Goal: Transaction & Acquisition: Download file/media

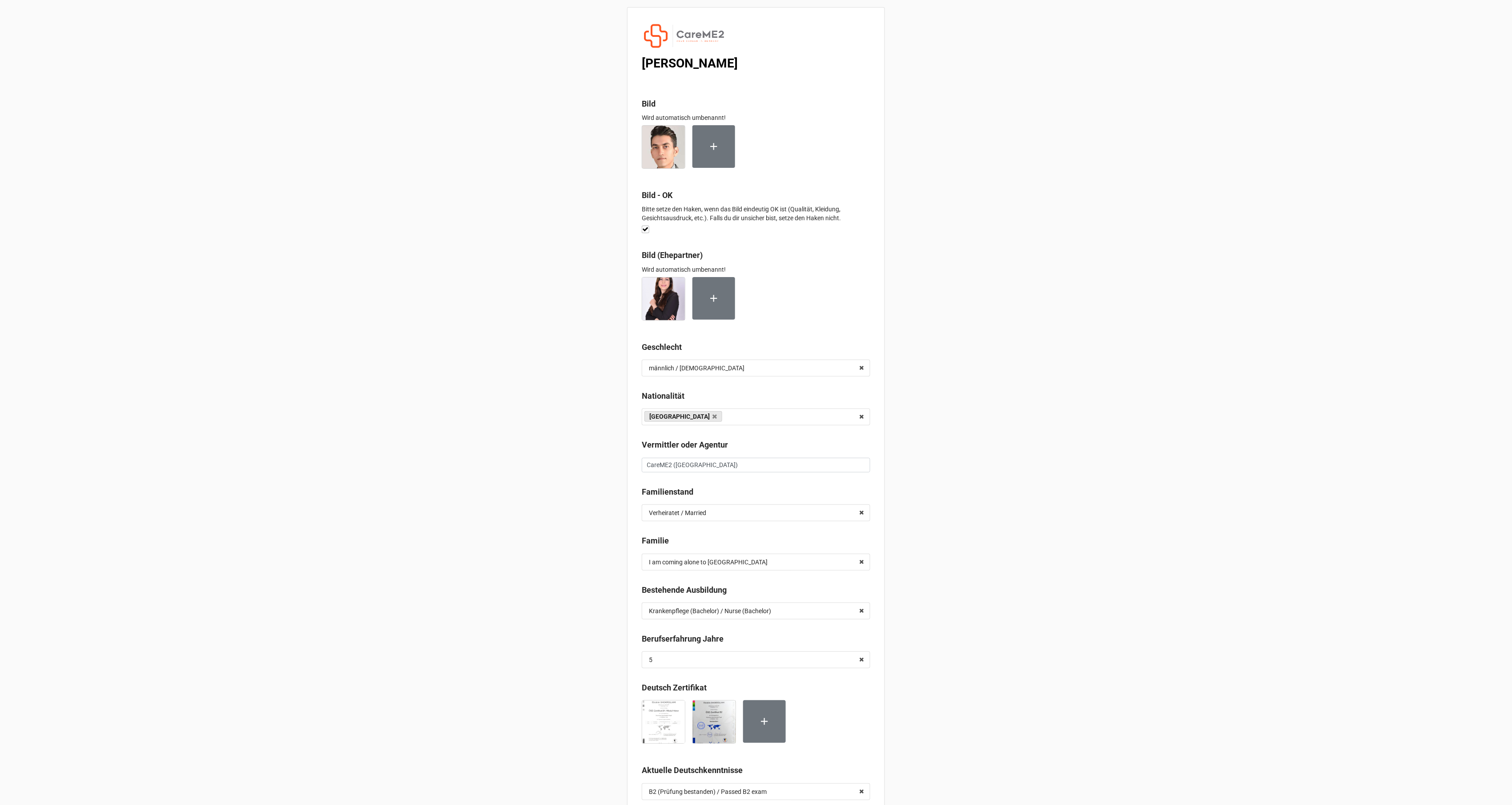
scroll to position [2195, 0]
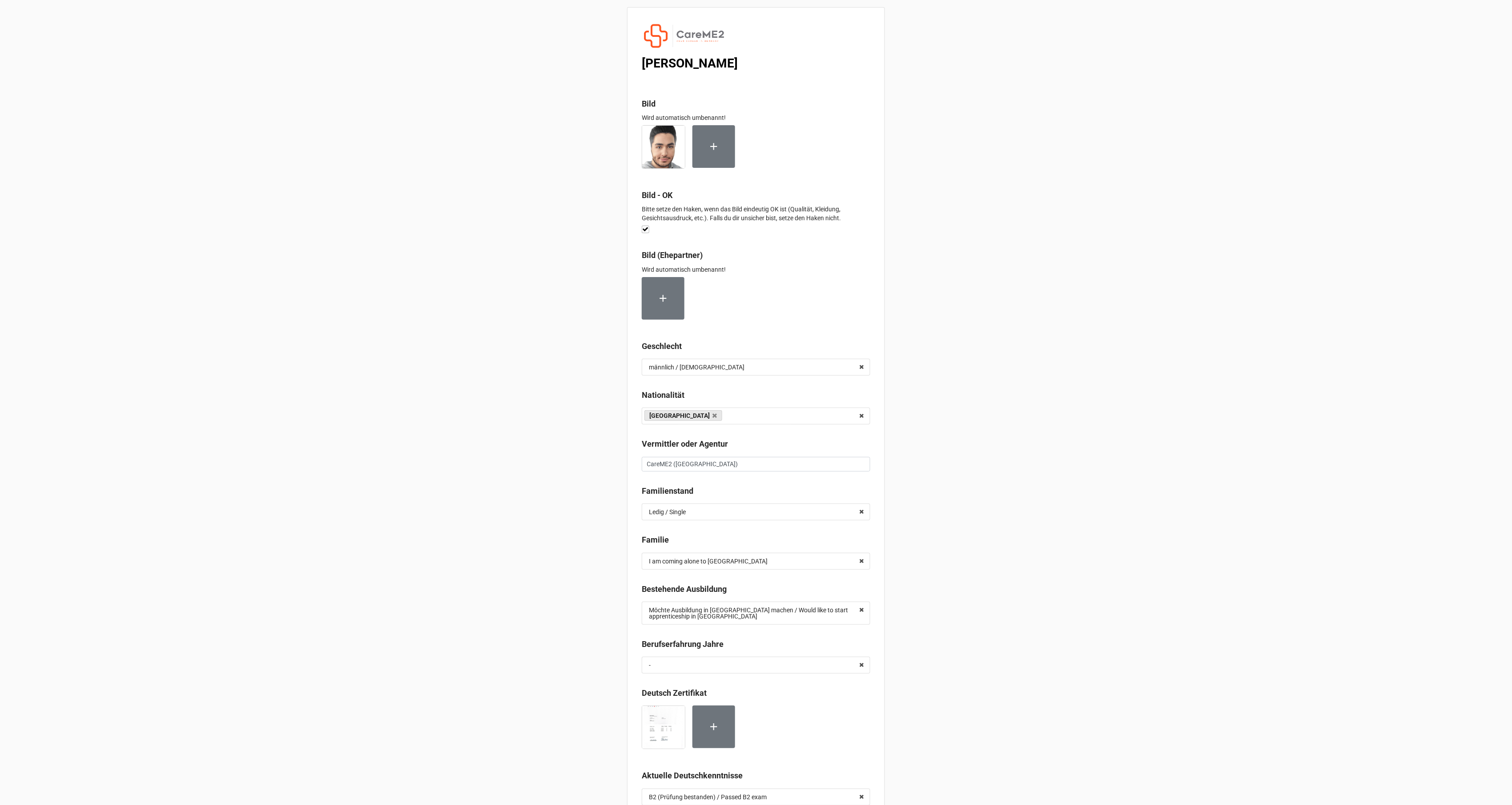
scroll to position [4096, 0]
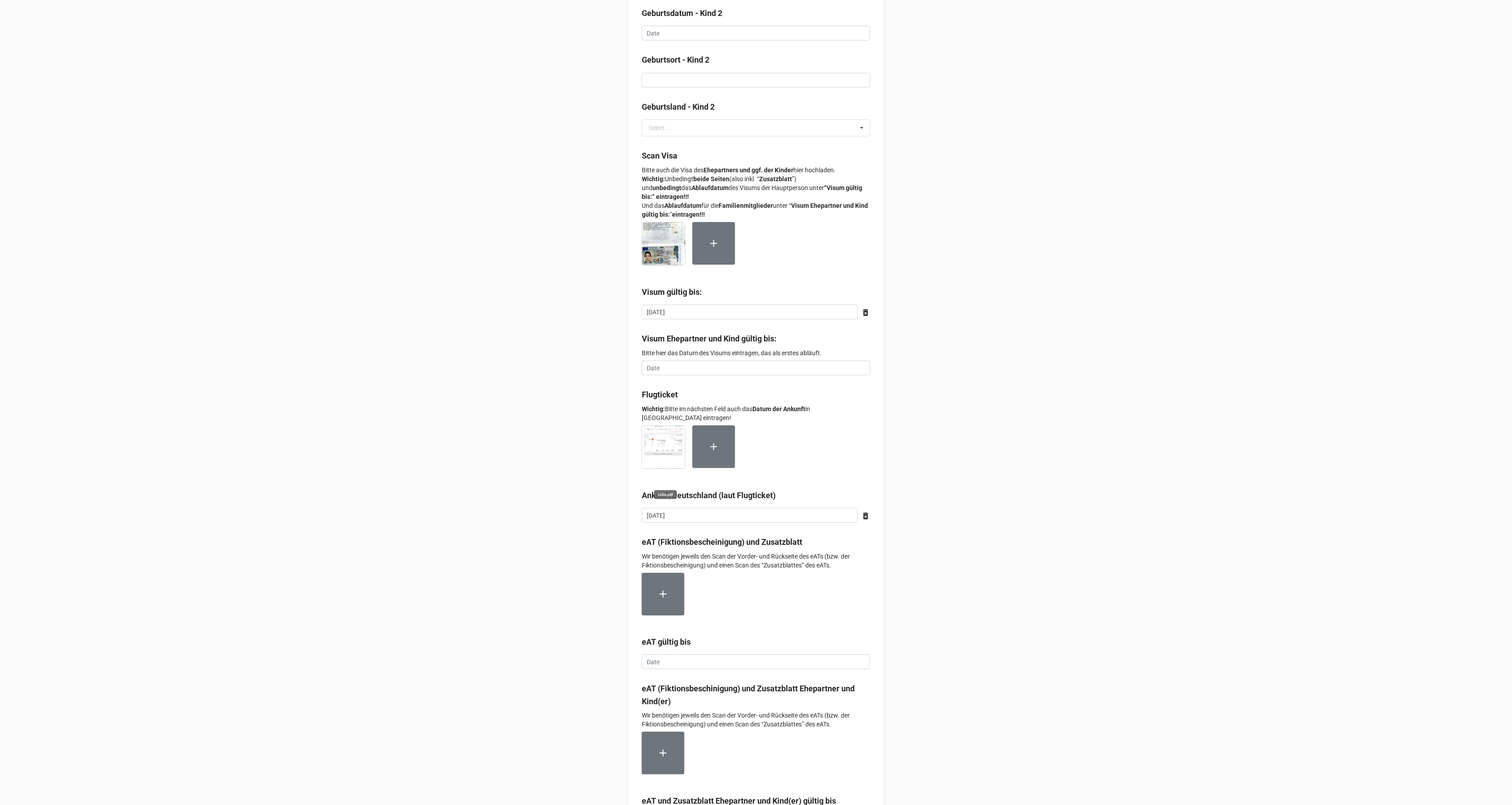
click at [647, 443] on img at bounding box center [663, 447] width 42 height 42
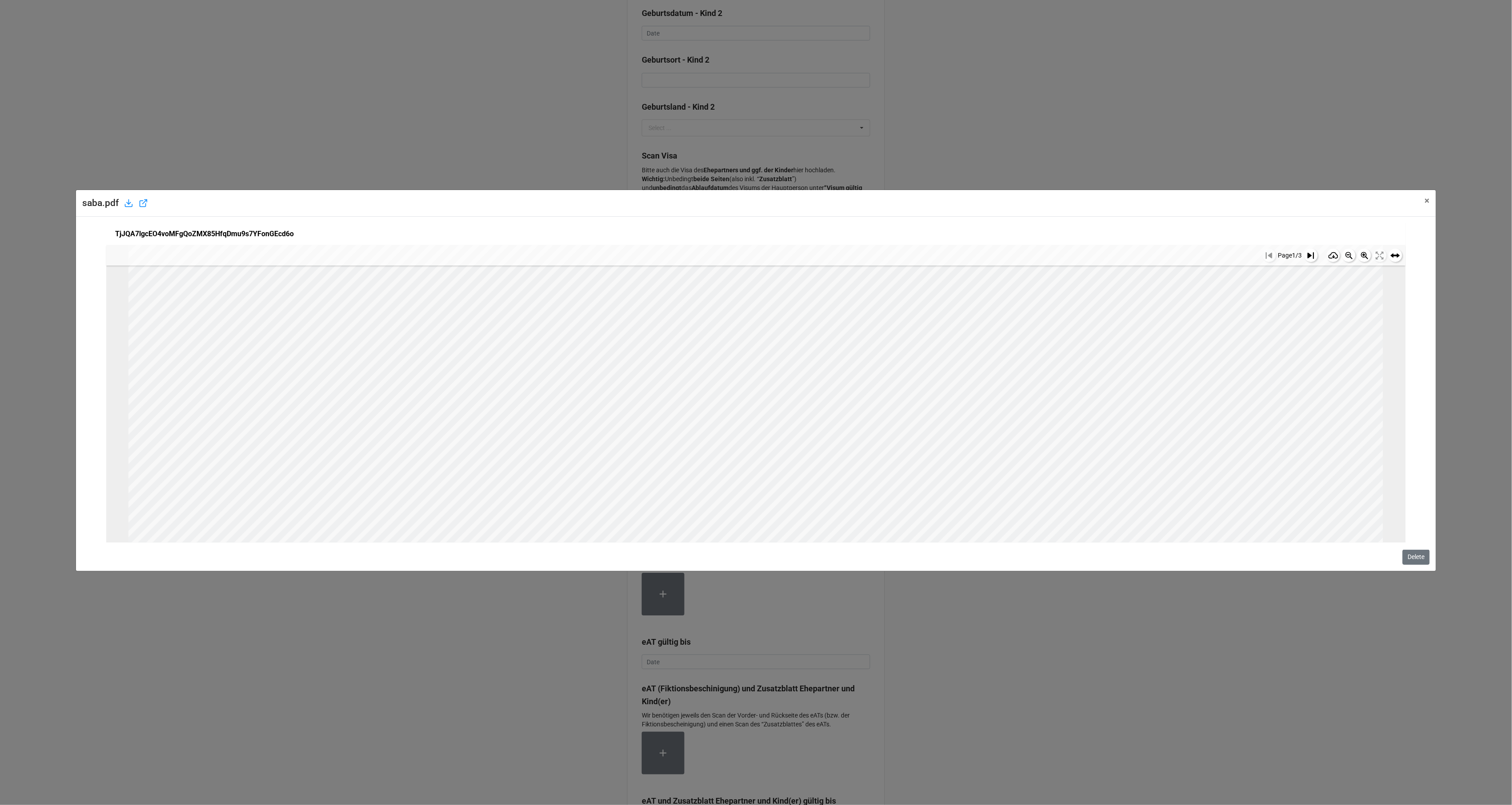
scroll to position [59, 0]
click at [1347, 256] on icon at bounding box center [1349, 255] width 11 height 11
click at [1346, 256] on icon at bounding box center [1349, 256] width 7 height 7
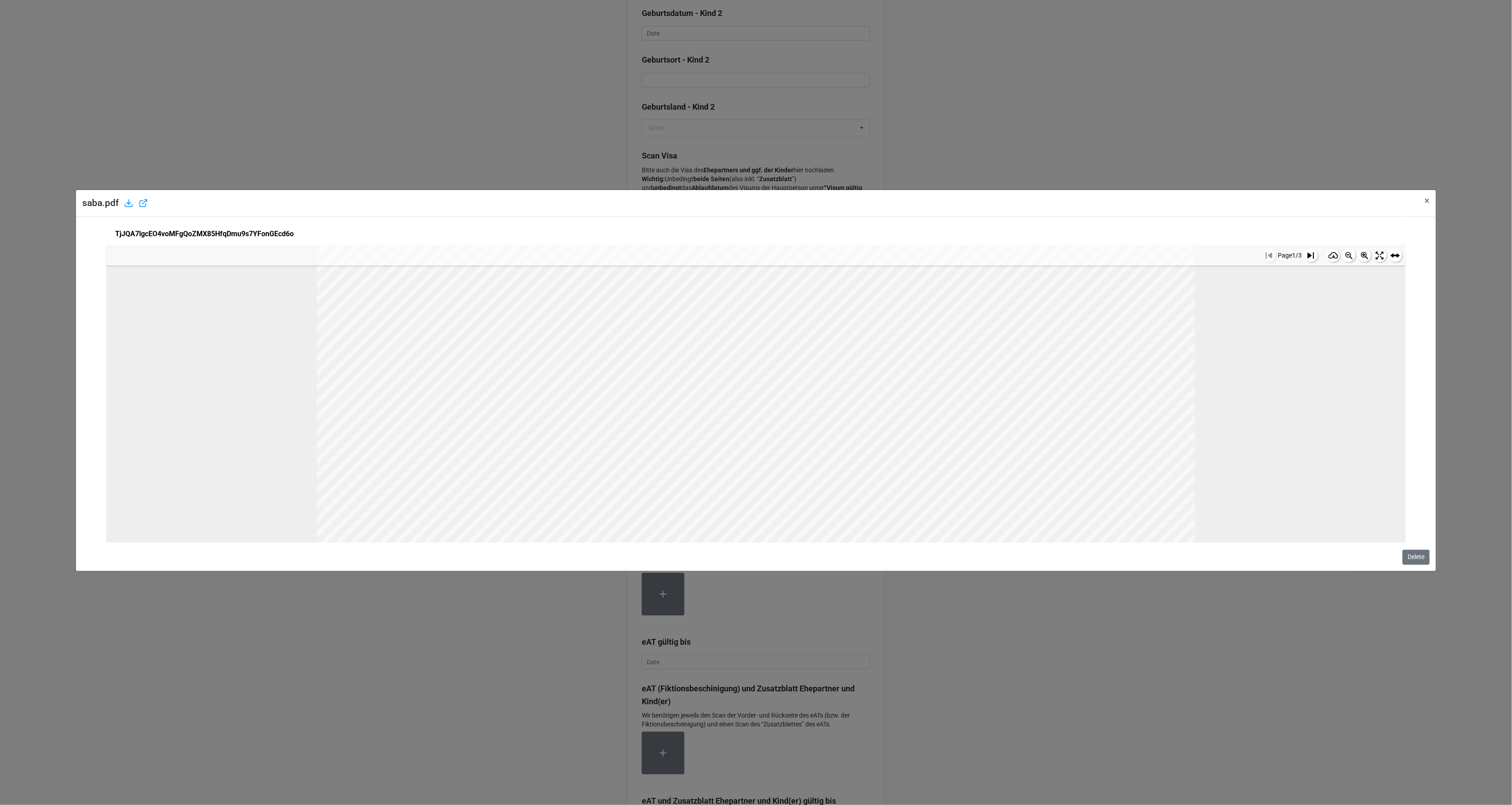
click at [1346, 256] on icon at bounding box center [1349, 256] width 7 height 7
click at [1345, 256] on icon at bounding box center [1349, 256] width 7 height 7
click at [1346, 256] on icon at bounding box center [1349, 256] width 7 height 7
click at [1429, 202] on span "×" at bounding box center [1427, 201] width 5 height 11
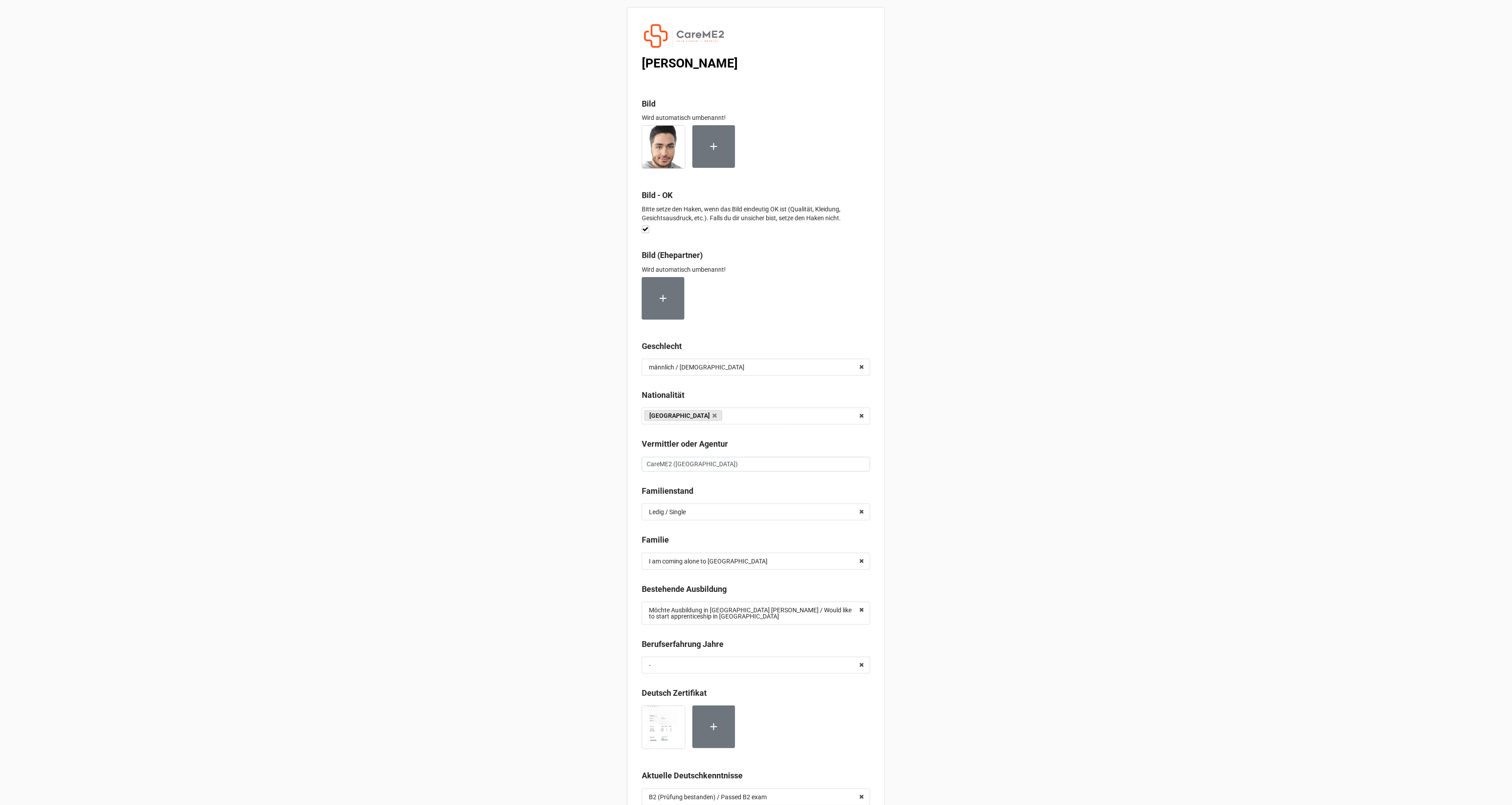
scroll to position [4096, 0]
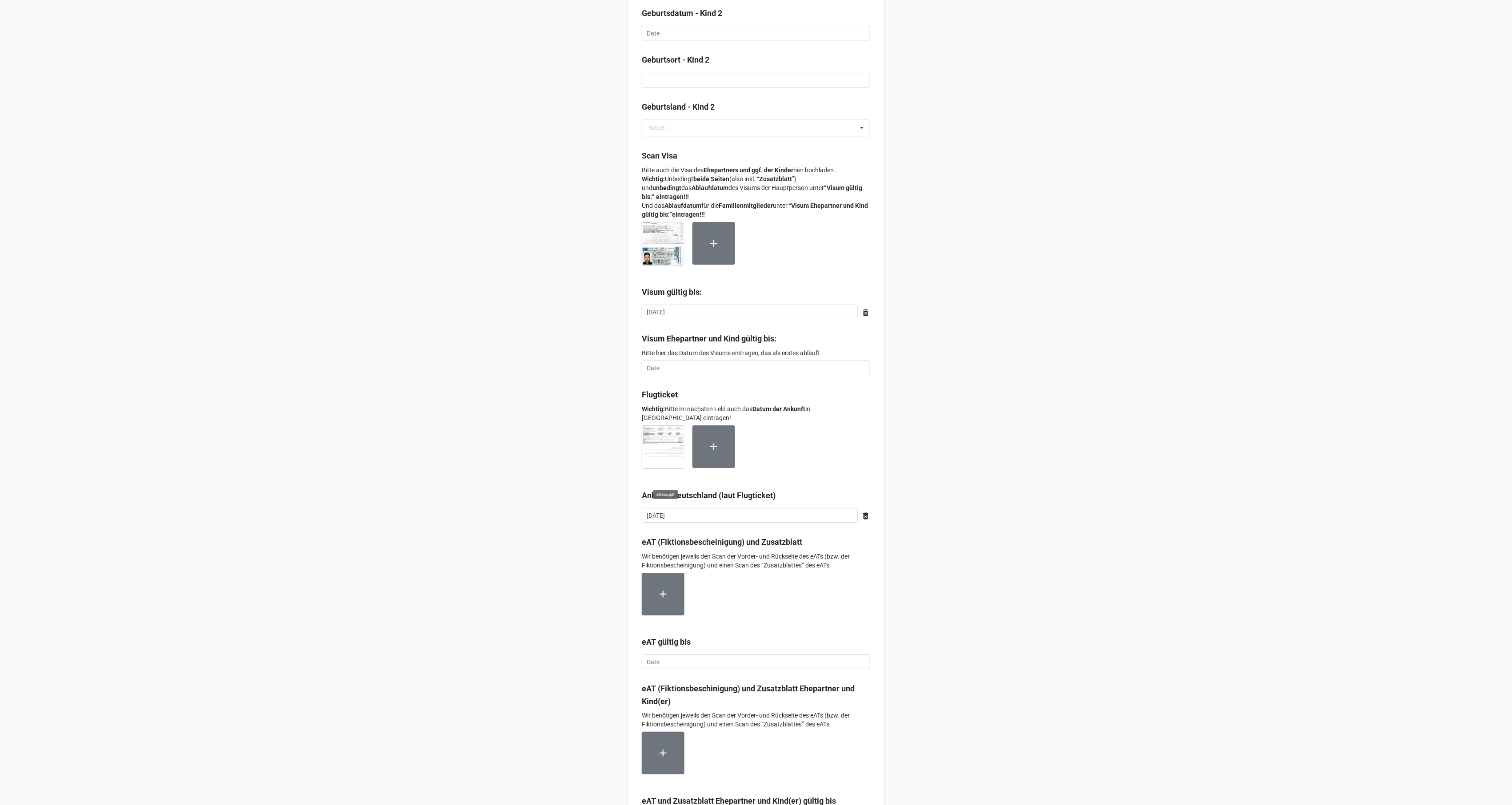
click at [657, 459] on img at bounding box center [663, 447] width 42 height 42
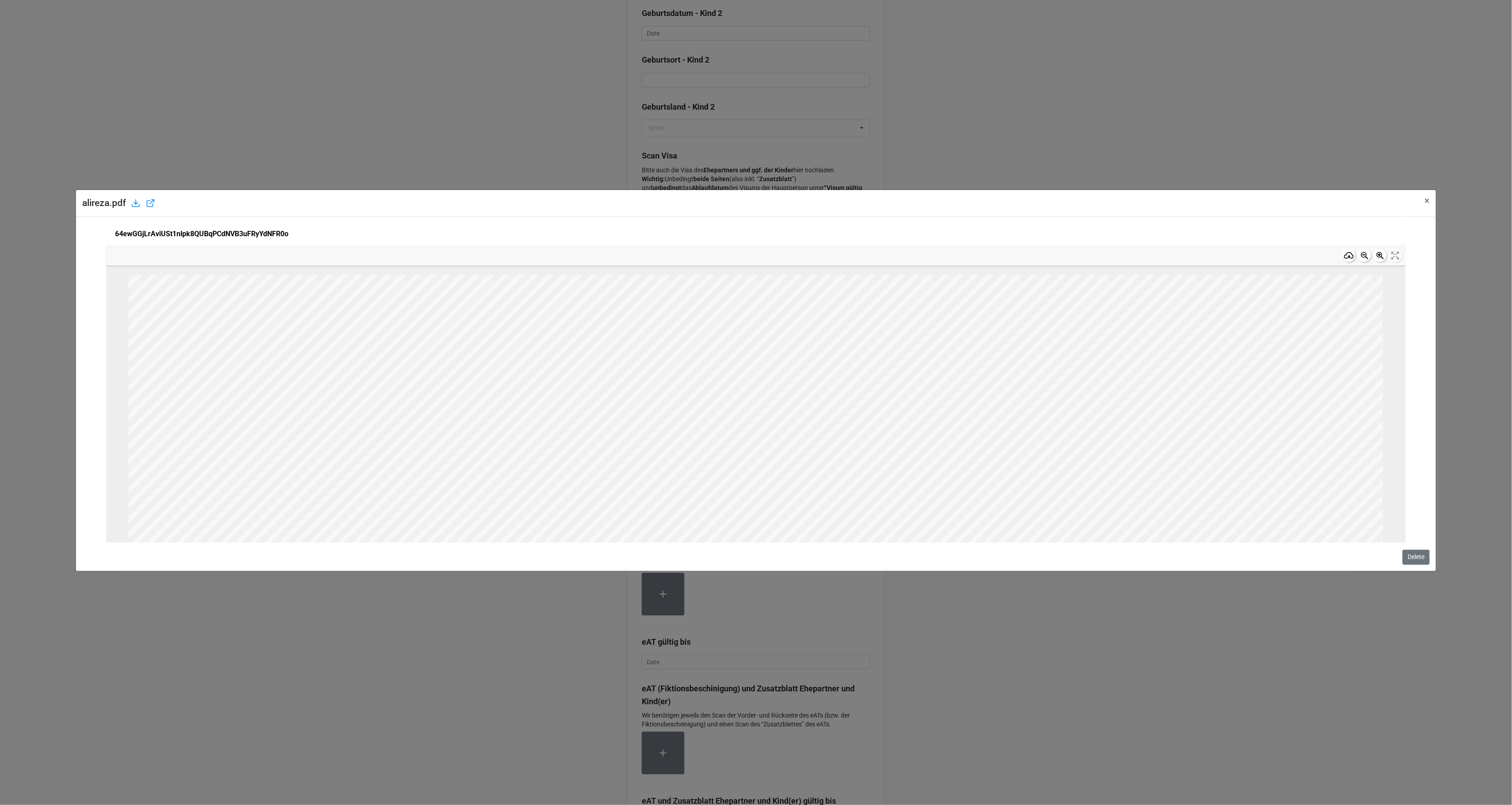
click at [1361, 254] on icon at bounding box center [1364, 255] width 11 height 11
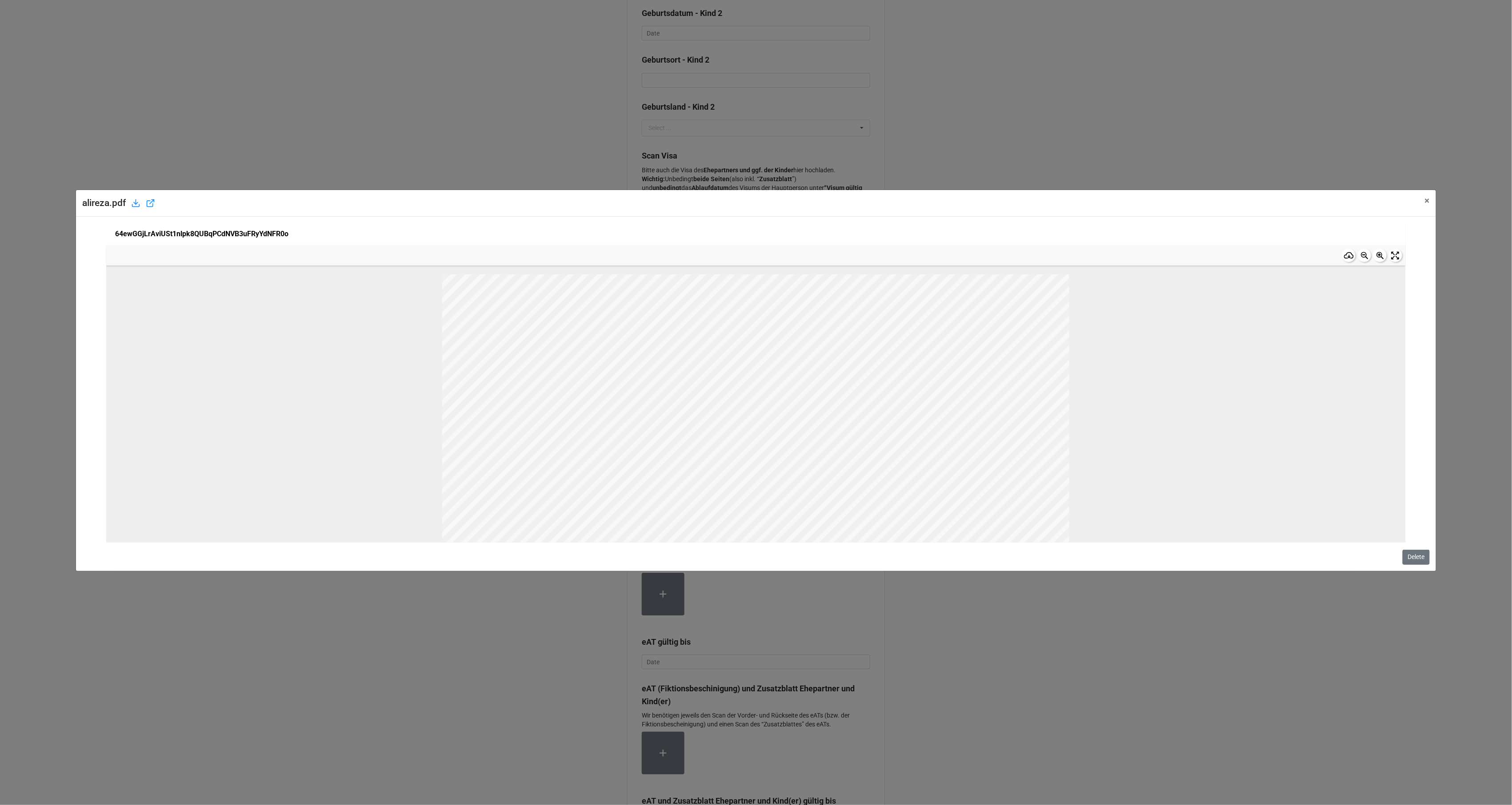
click at [1361, 254] on icon at bounding box center [1364, 255] width 11 height 11
click at [1427, 201] on span "×" at bounding box center [1427, 201] width 5 height 11
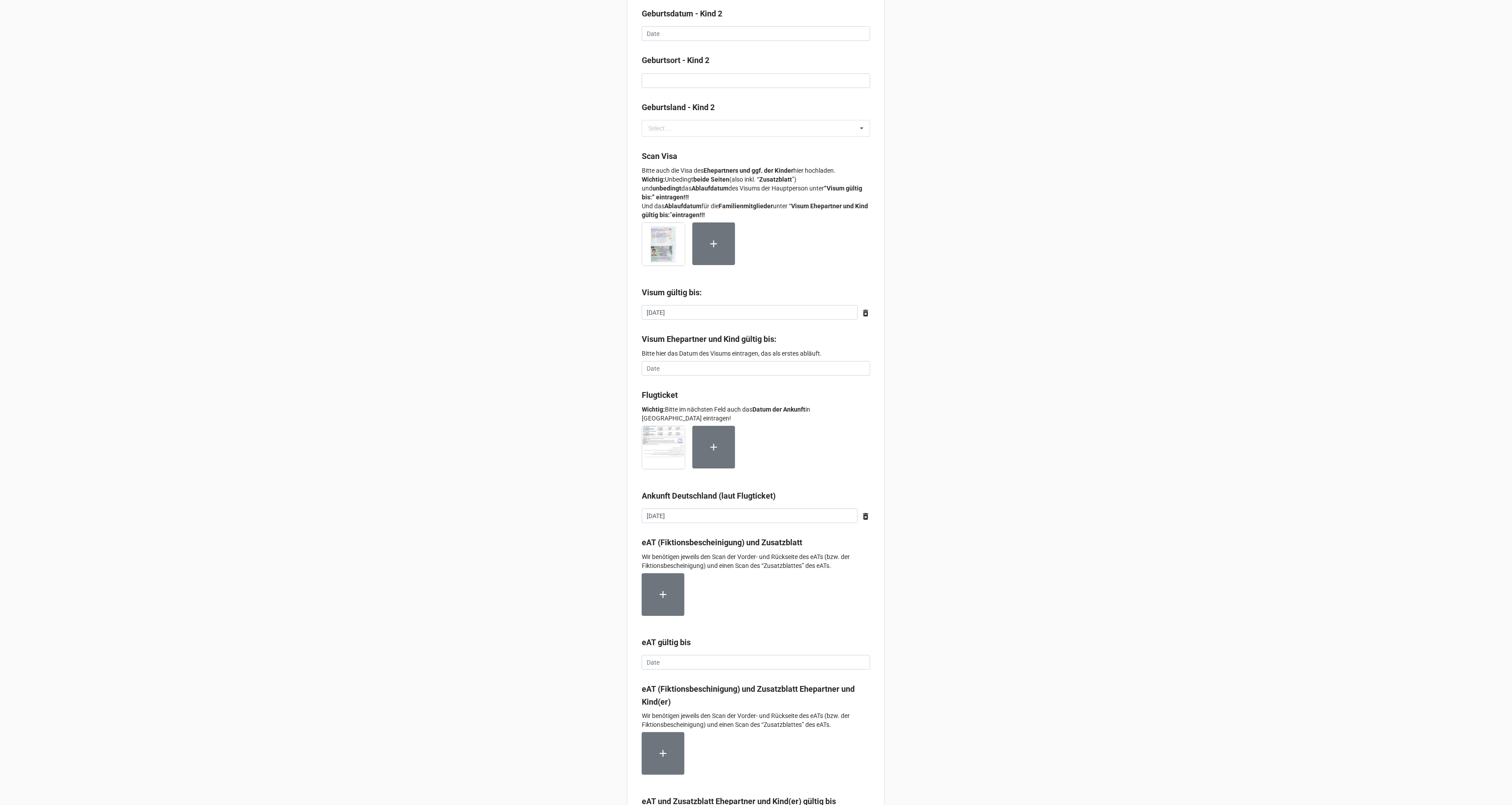
scroll to position [4154, 0]
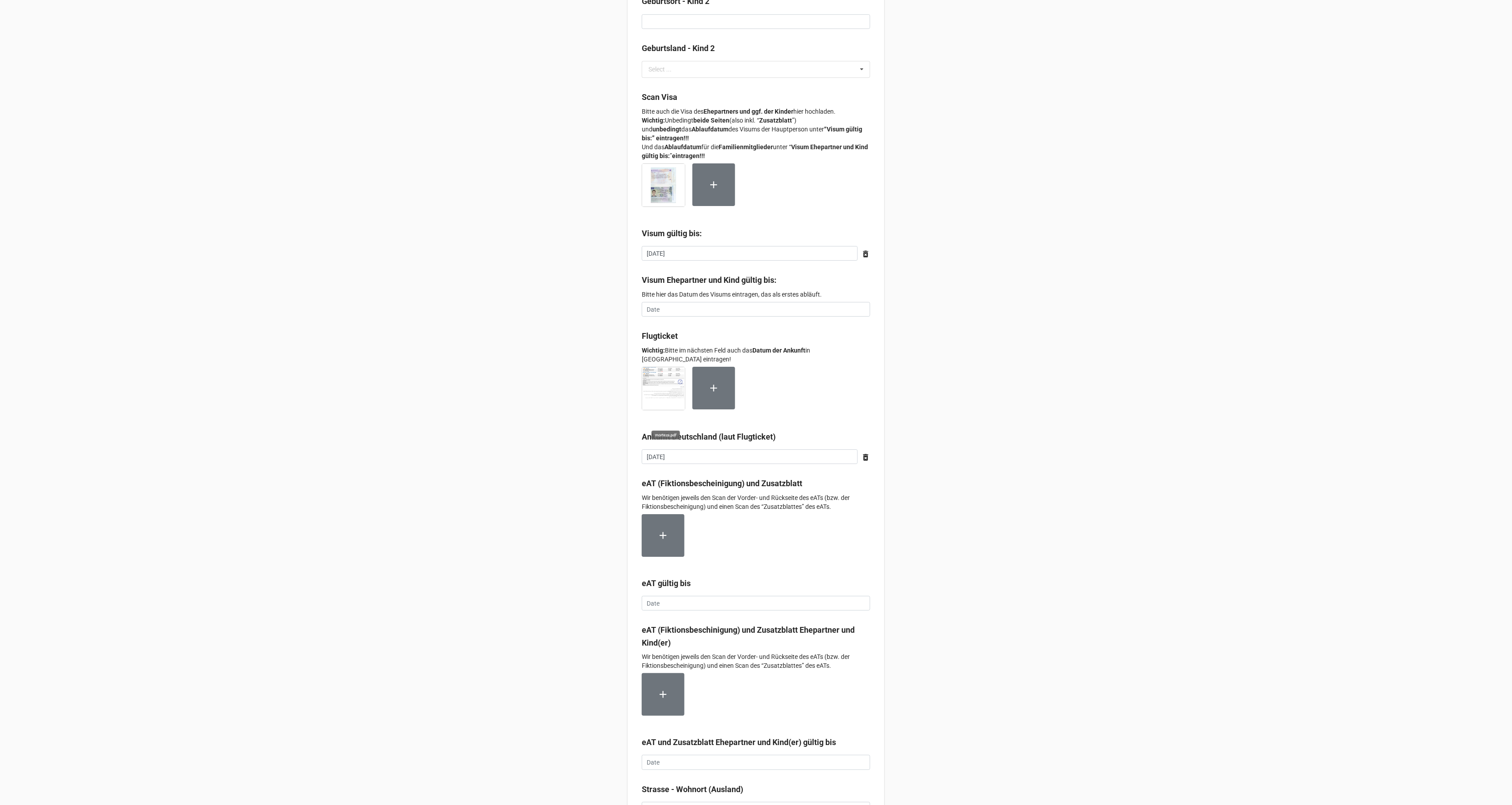
click at [661, 400] on img at bounding box center [663, 388] width 42 height 42
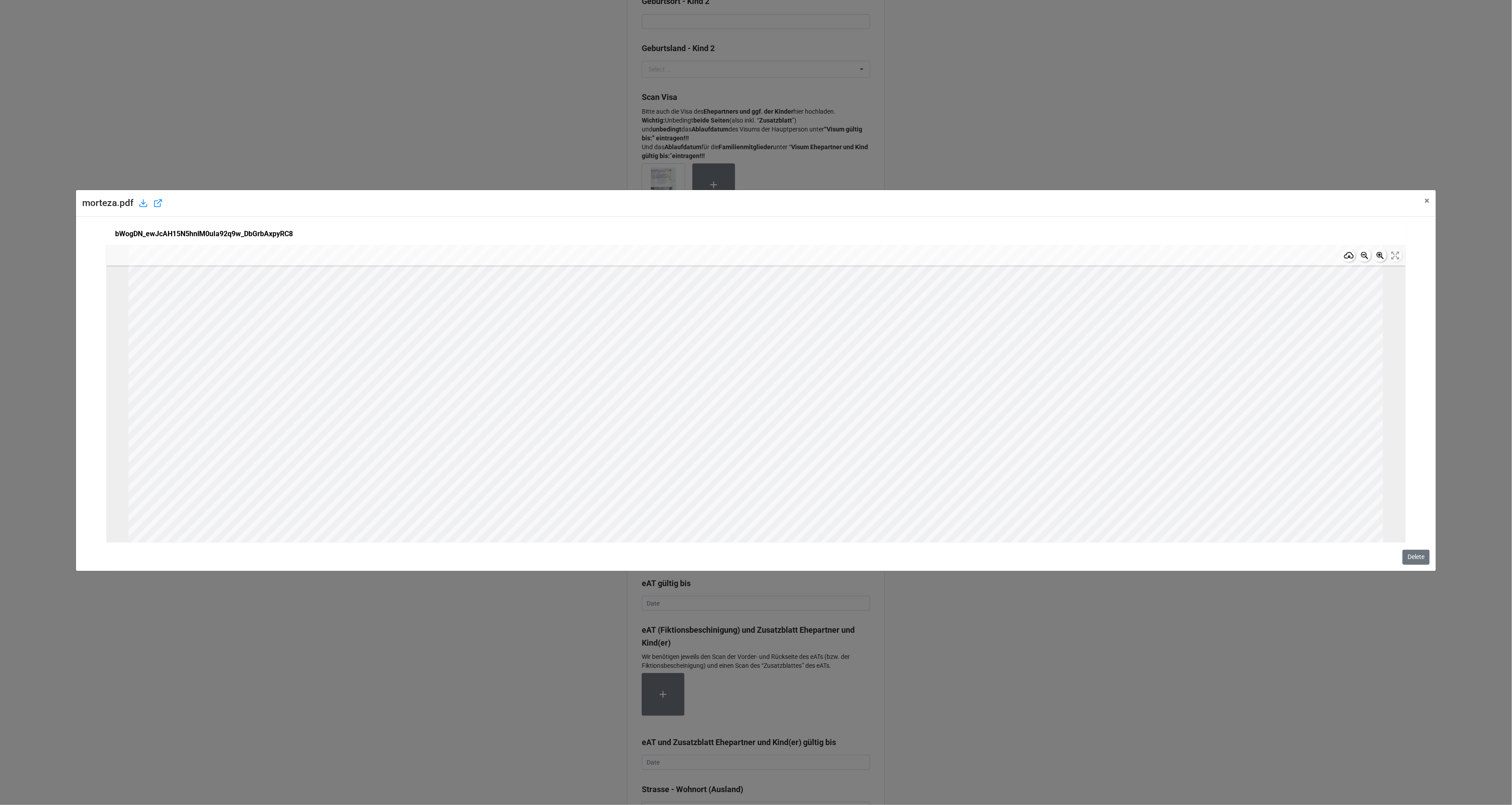
scroll to position [330, 0]
click at [1425, 201] on span "×" at bounding box center [1427, 201] width 5 height 11
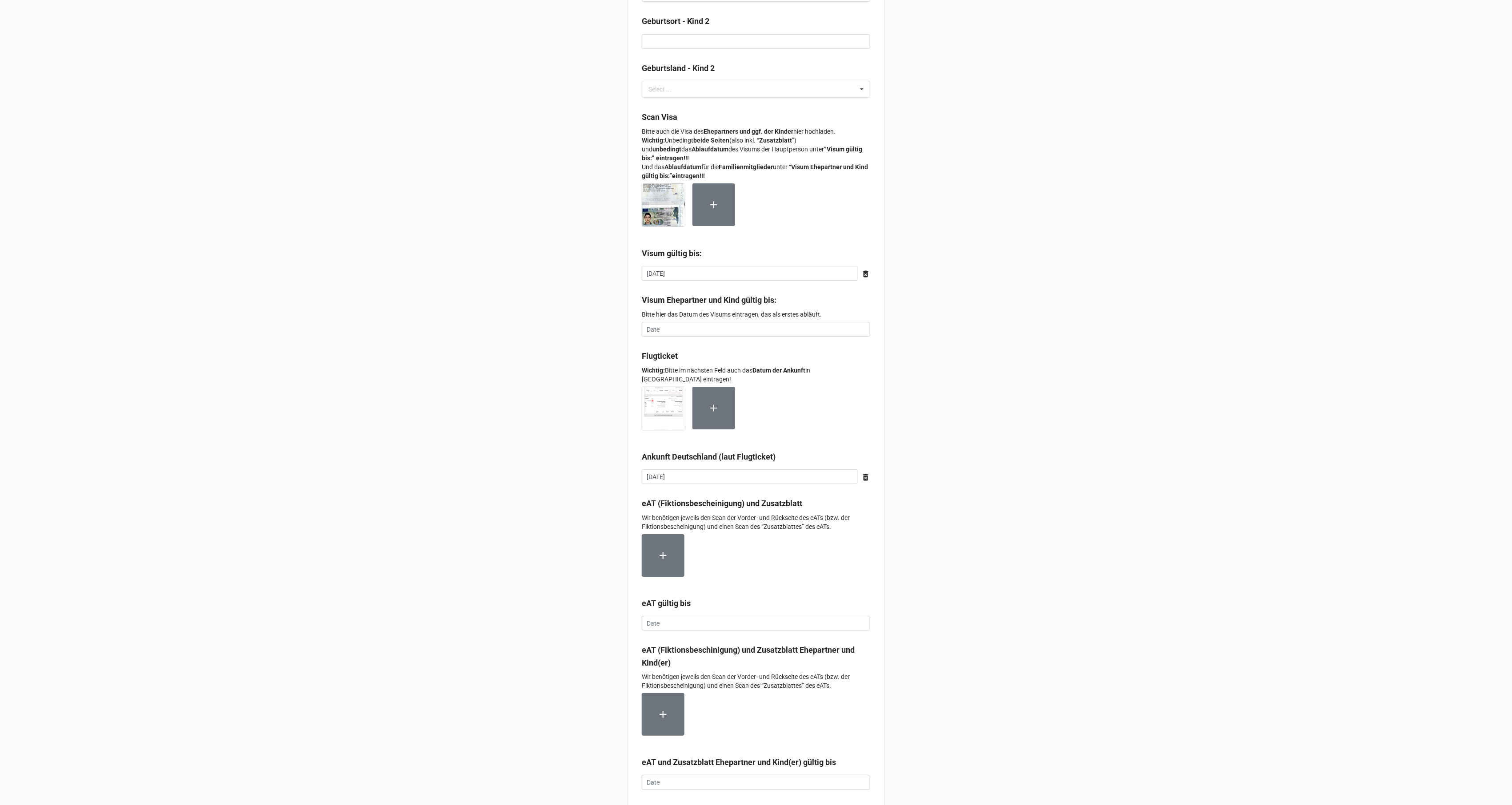
scroll to position [4207, 0]
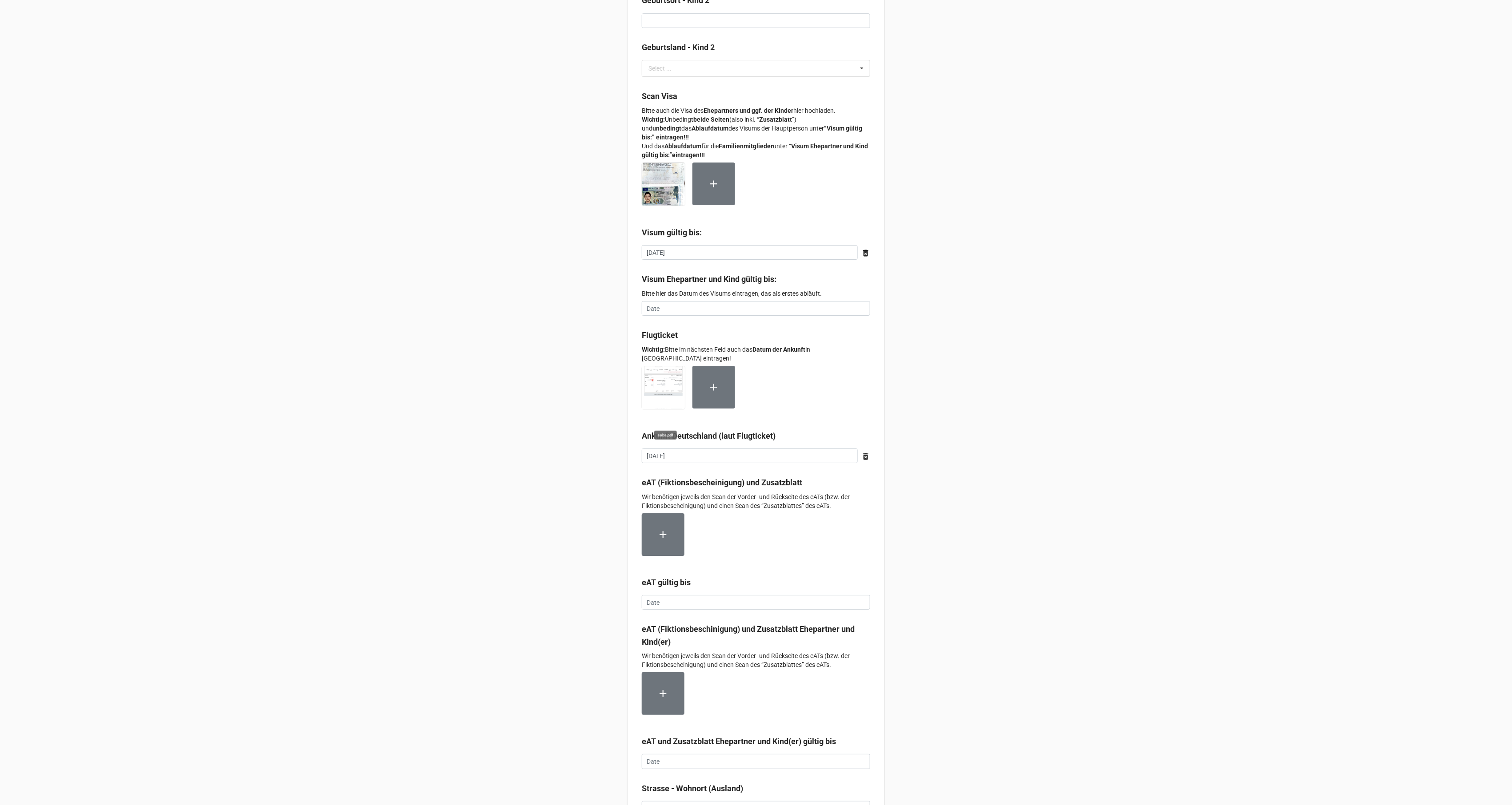
click at [650, 396] on img at bounding box center [663, 387] width 42 height 42
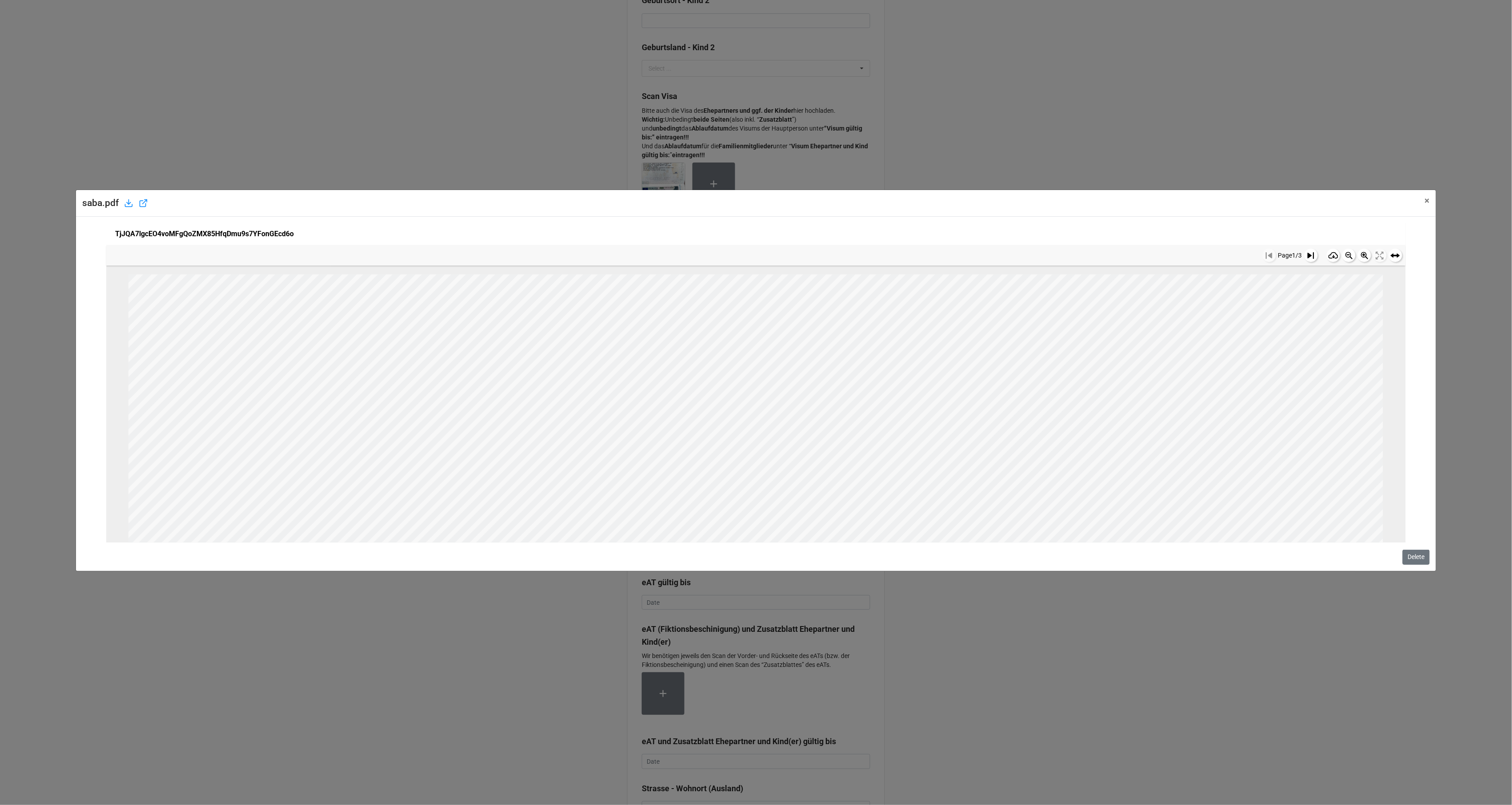
click at [1345, 255] on icon at bounding box center [1349, 256] width 7 height 7
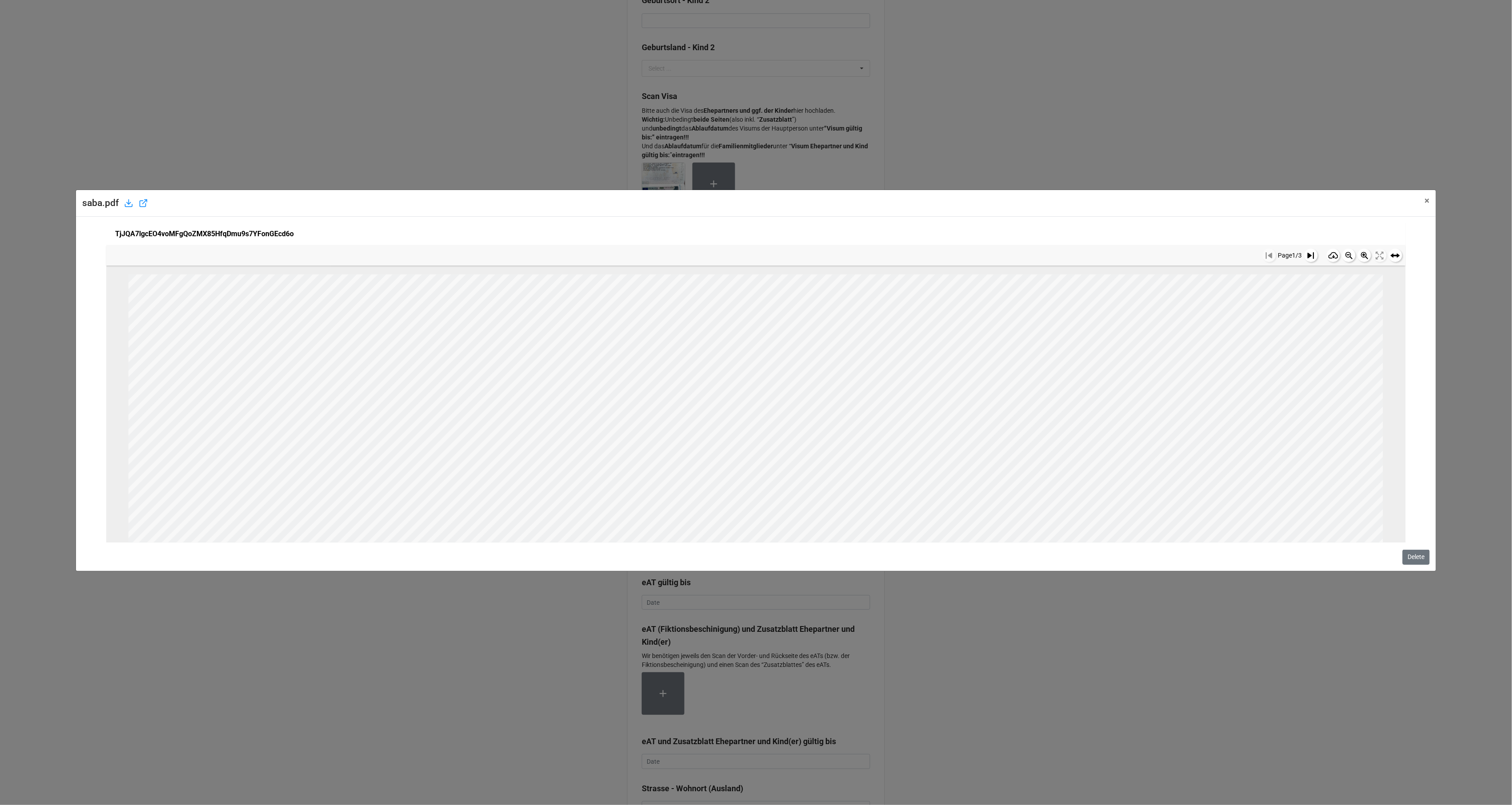
click at [1344, 255] on icon at bounding box center [1349, 255] width 11 height 11
click at [524, 156] on div "saba.pdf × Close TjJQA7lgcEO4voMFgQoZMX85HfqDmu9s7YFonGEcd6o Page 1 / 3 www.ali…" at bounding box center [756, 402] width 1512 height 805
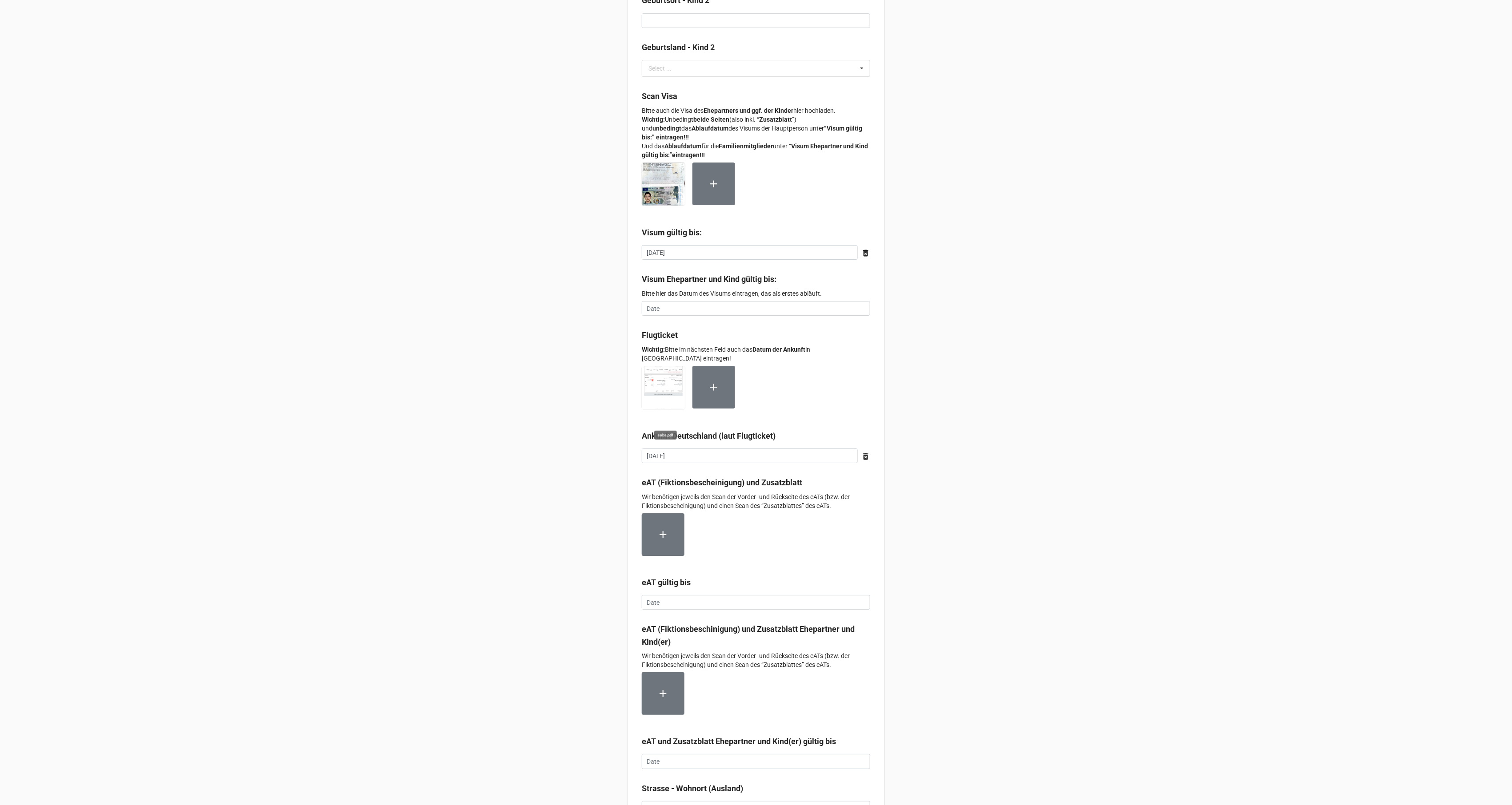
click at [659, 385] on img at bounding box center [663, 387] width 42 height 42
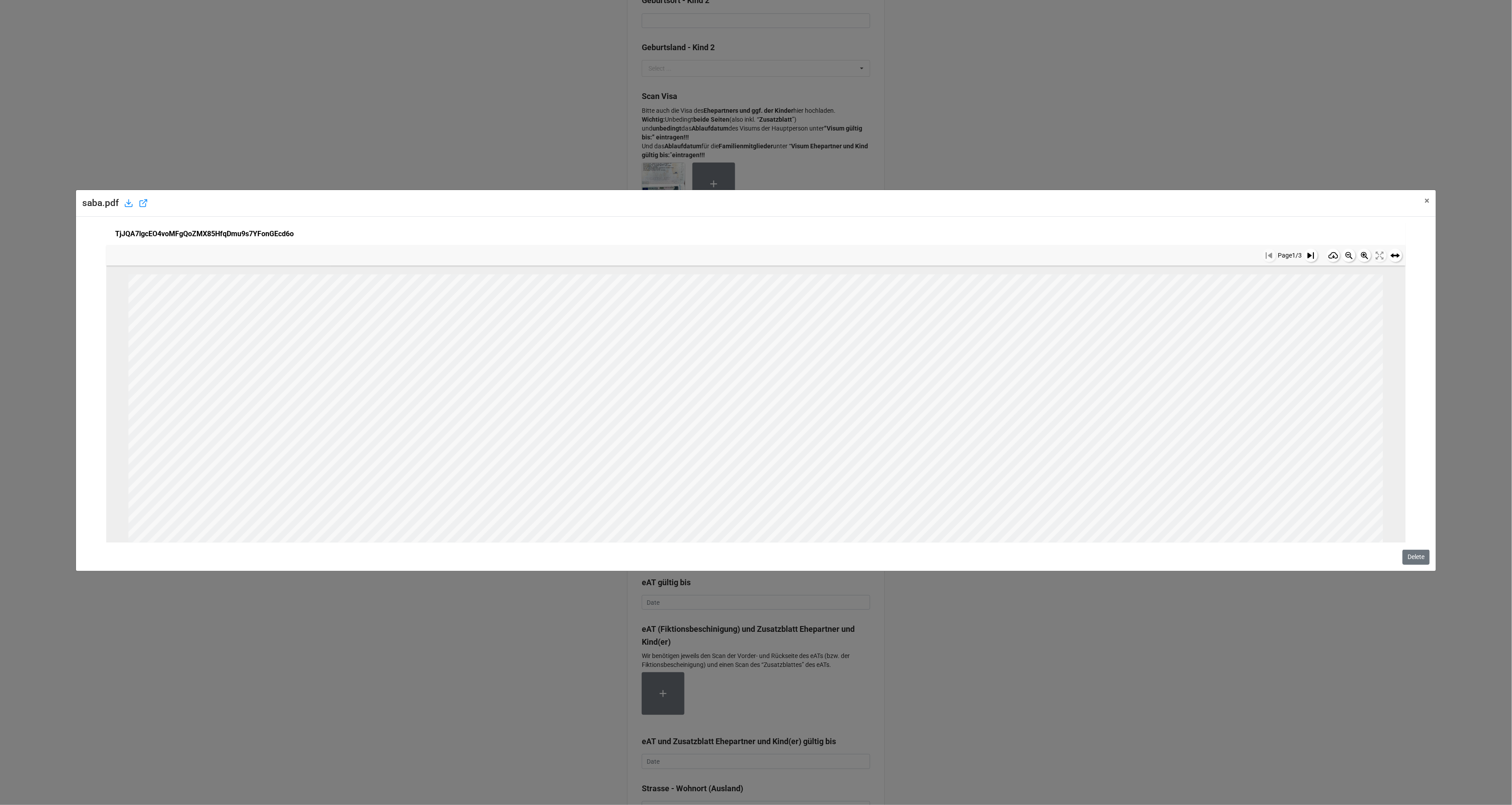
click at [1343, 251] on icon at bounding box center [1349, 255] width 11 height 11
click at [1346, 254] on icon at bounding box center [1349, 256] width 7 height 7
click at [1347, 255] on icon at bounding box center [1349, 256] width 7 height 7
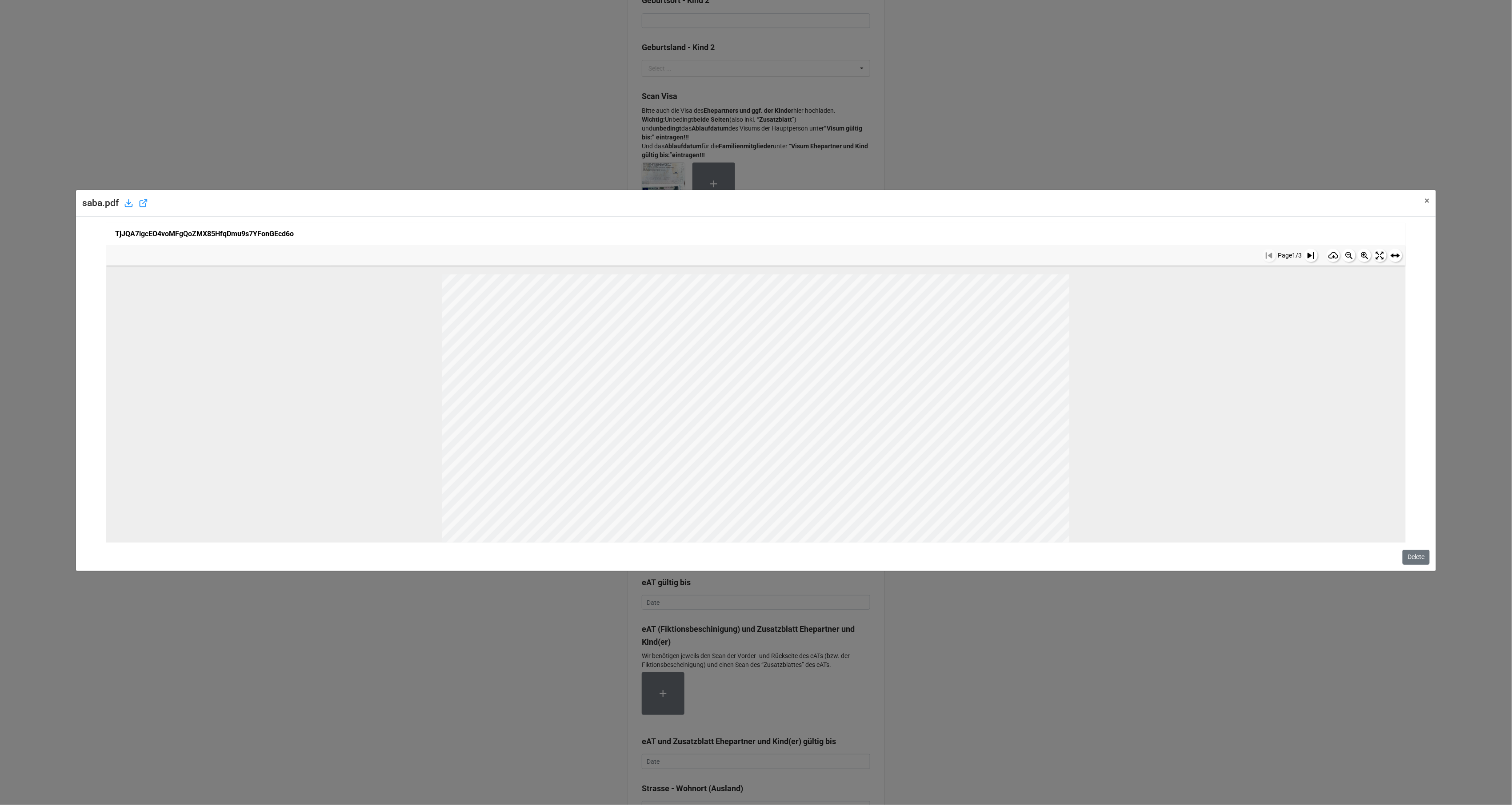
click at [1347, 255] on icon at bounding box center [1349, 256] width 7 height 7
click at [1418, 554] on button "Delete" at bounding box center [1416, 557] width 27 height 15
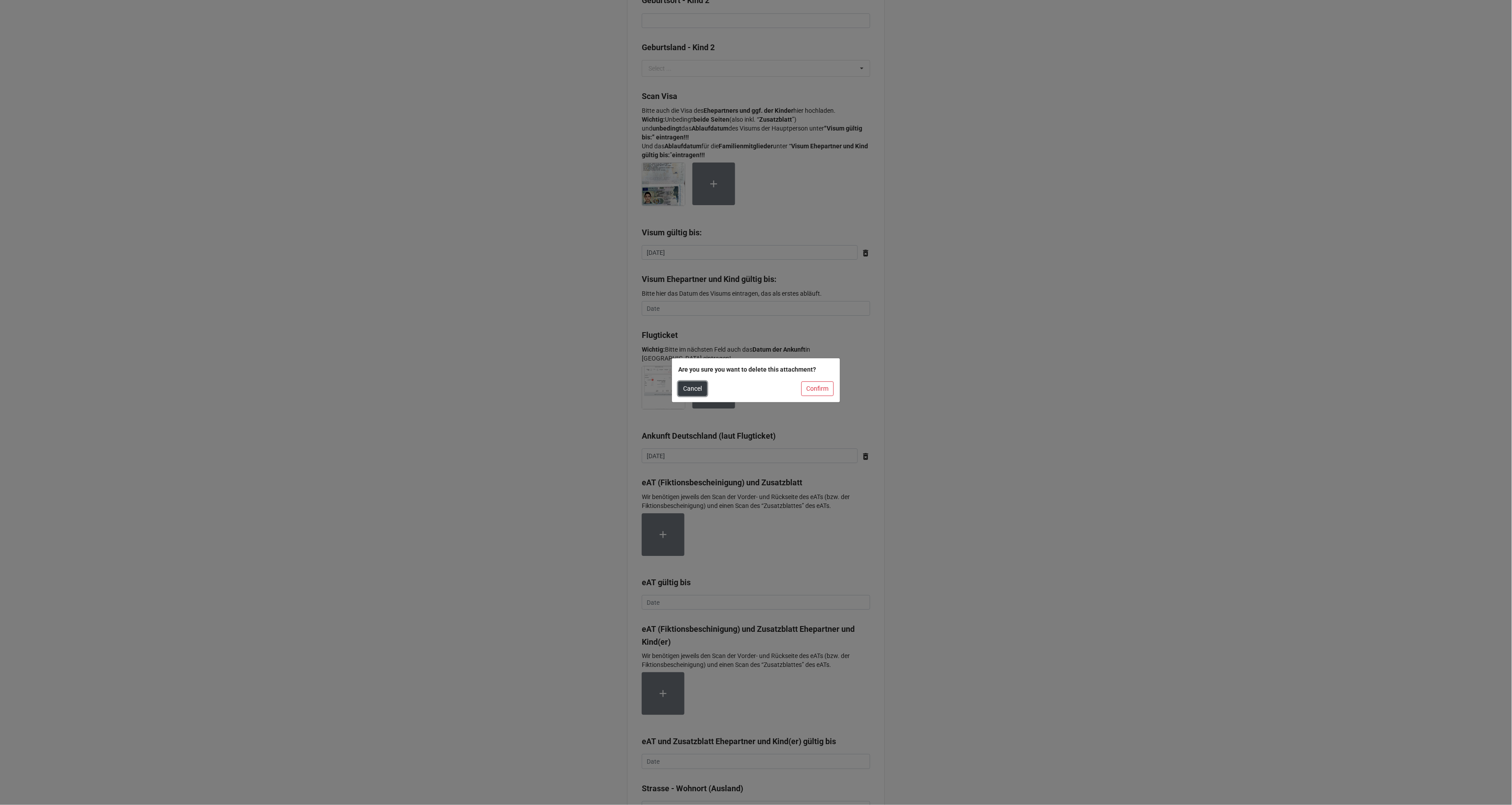
click at [699, 386] on button "Cancel" at bounding box center [692, 389] width 29 height 15
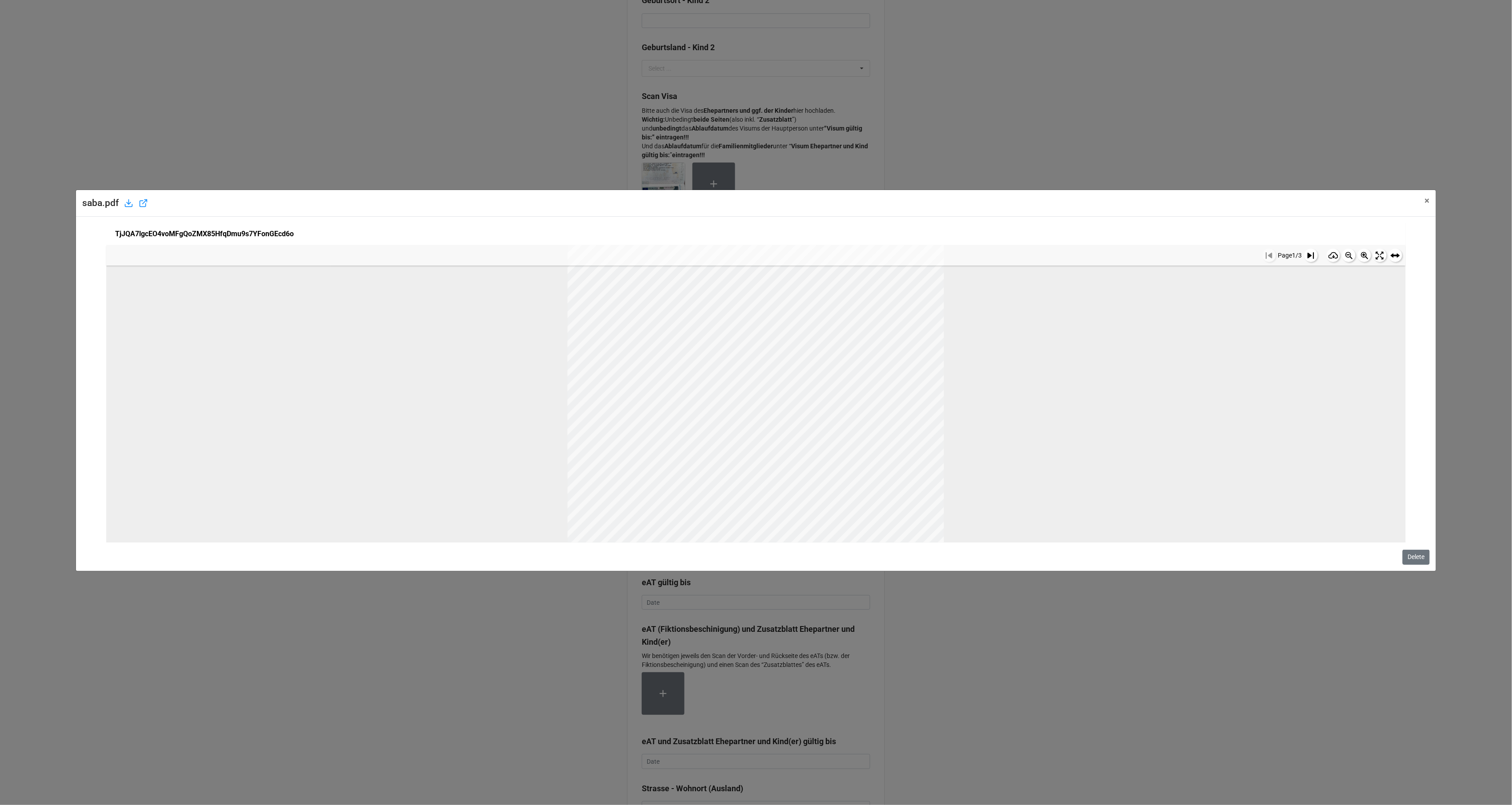
click at [1330, 255] on icon at bounding box center [1333, 255] width 10 height 10
click at [1032, 172] on div "saba.pdf × Close TjJQA7lgcEO4voMFgQoZMX85HfqDmu9s7YFonGEcd6o Page 1 / 3 www.ali…" at bounding box center [756, 402] width 1512 height 805
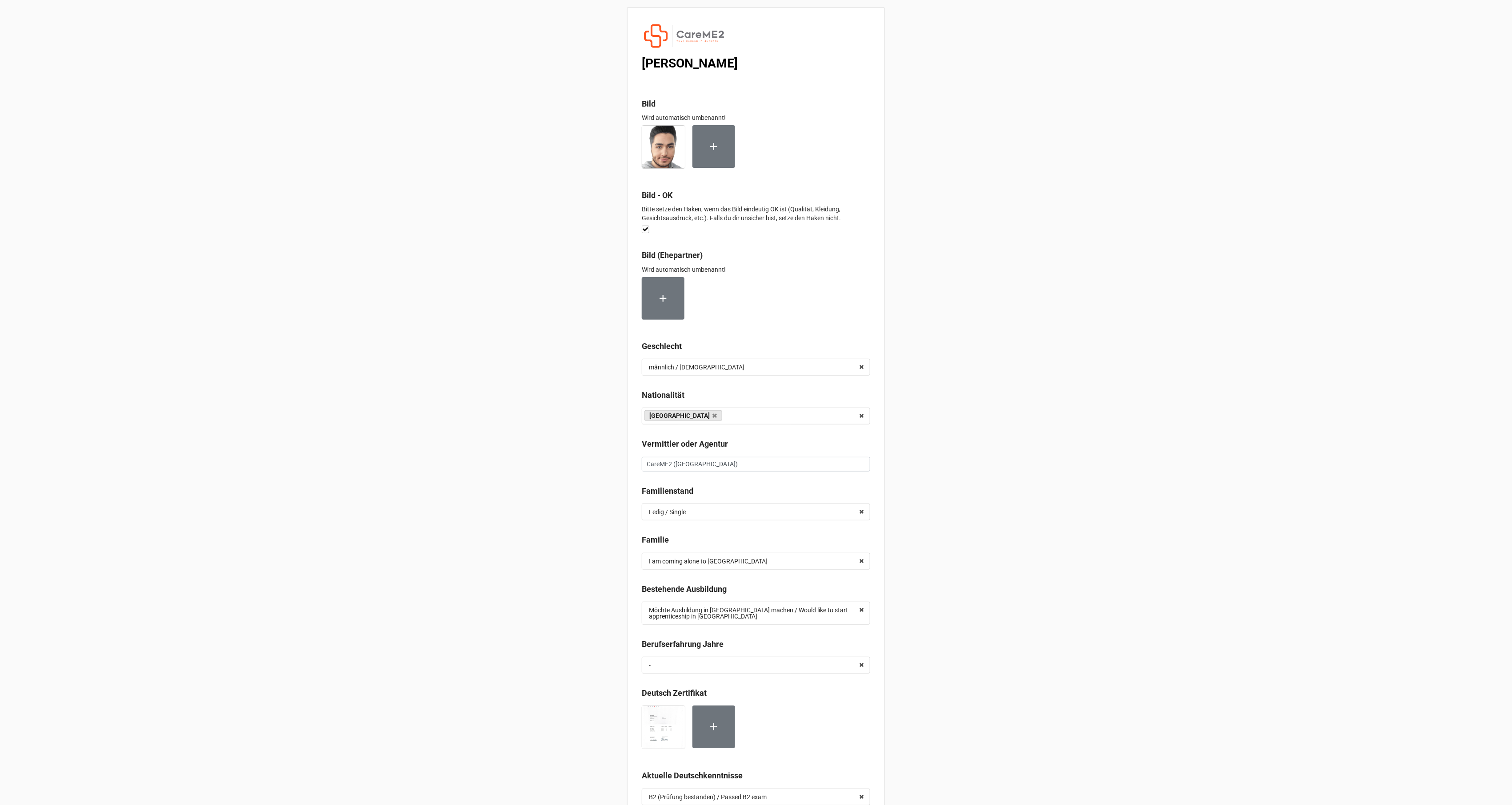
scroll to position [4096, 0]
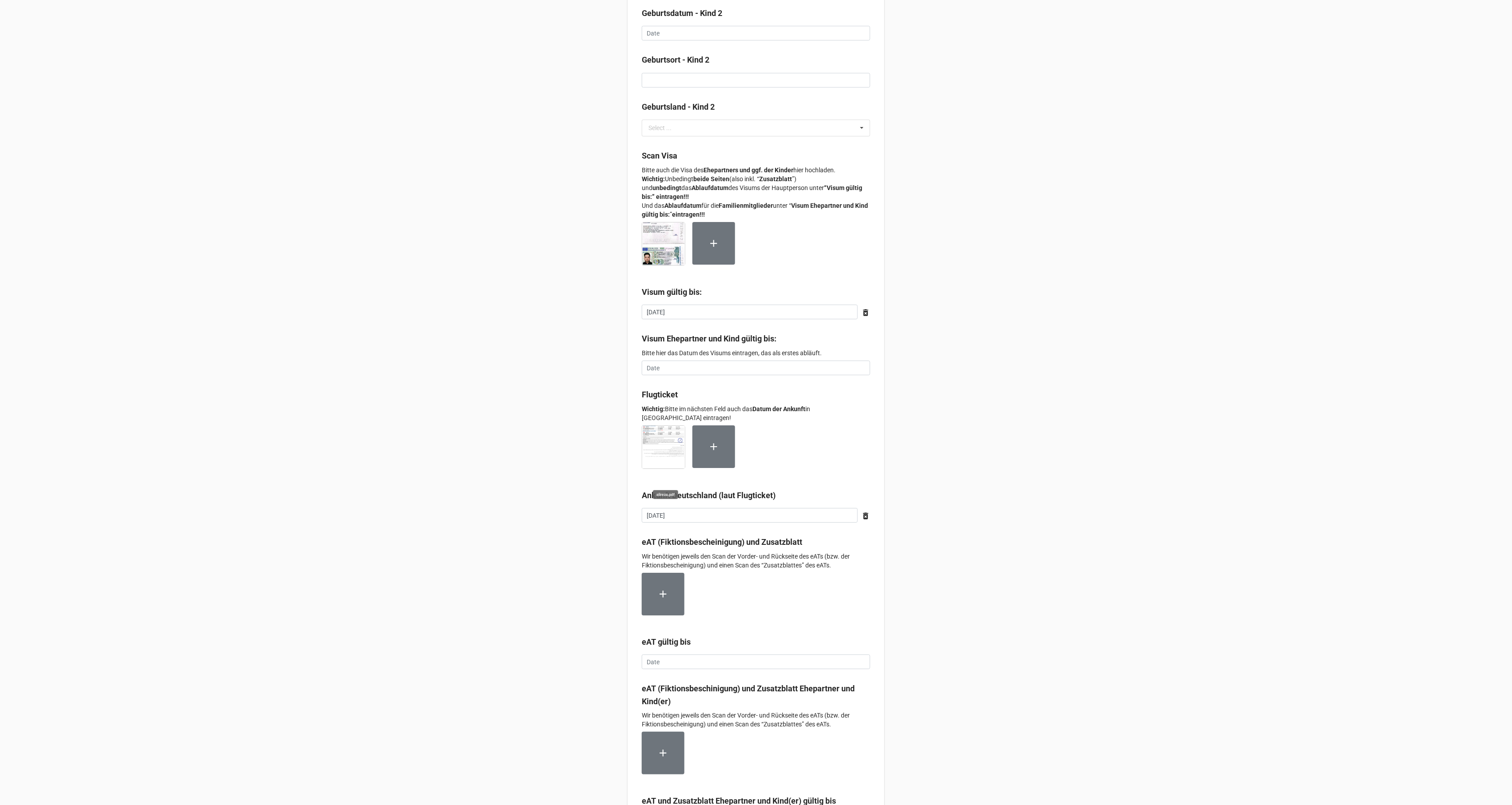
click at [656, 448] on img at bounding box center [663, 447] width 42 height 42
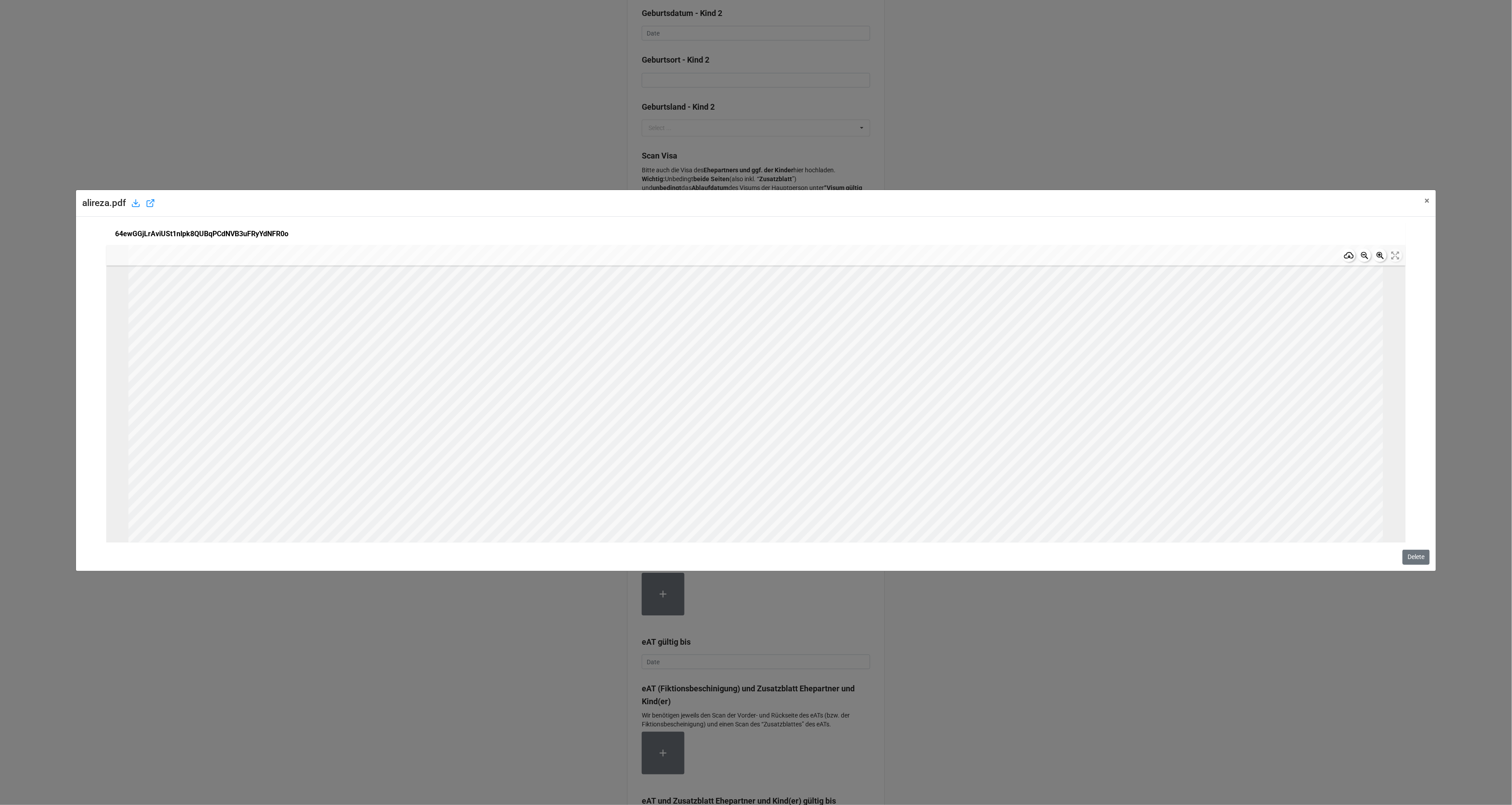
scroll to position [355, 0]
click at [1425, 203] on span "×" at bounding box center [1427, 201] width 5 height 11
